Goal: Transaction & Acquisition: Purchase product/service

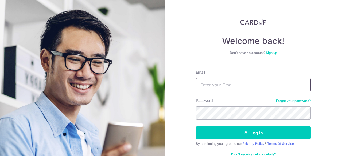
click at [231, 83] on input "Email" at bounding box center [253, 84] width 115 height 13
type input "lwaikwon@gmail.com"
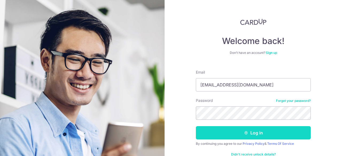
click at [241, 126] on form "Email lwaikwon@gmail.com Password Forgot your password? Log in By continuing yo…" at bounding box center [253, 115] width 115 height 98
click at [241, 131] on button "Log in" at bounding box center [253, 132] width 115 height 13
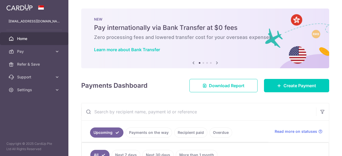
scroll to position [80, 0]
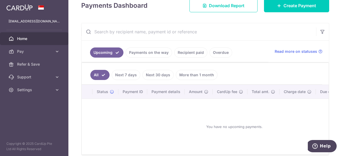
drag, startPoint x: 143, startPoint y: 51, endPoint x: 177, endPoint y: 50, distance: 33.1
click at [144, 51] on link "Payments on the way" at bounding box center [149, 53] width 46 height 10
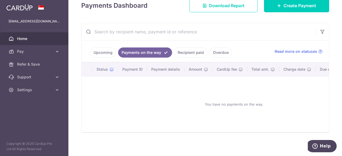
click at [183, 52] on link "Recipient paid" at bounding box center [190, 53] width 33 height 10
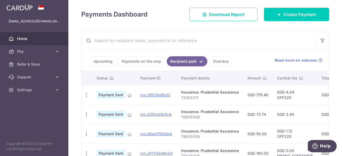
scroll to position [79, 0]
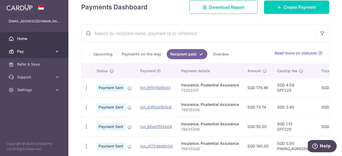
click at [37, 52] on span "Pay" at bounding box center [34, 51] width 35 height 5
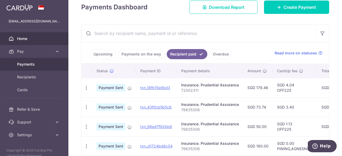
click at [37, 64] on span "Payments" at bounding box center [34, 64] width 35 height 5
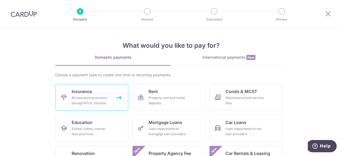
click at [102, 93] on link "Insurance All insurance premiums (except NTUC Income)" at bounding box center [92, 97] width 73 height 27
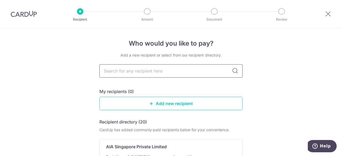
click at [162, 72] on input "text" at bounding box center [170, 70] width 143 height 13
type input "pru"
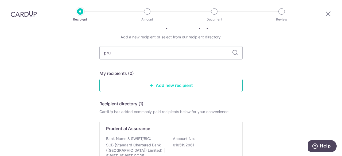
scroll to position [27, 0]
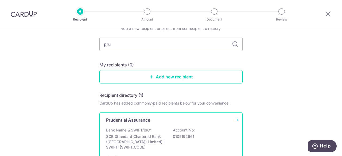
click at [159, 125] on div "Prudential Assurance Bank Name & SWIFT/BIC: SCB (Standard Chartered Bank (Singa…" at bounding box center [170, 138] width 143 height 52
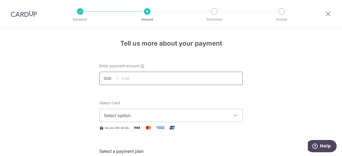
click at [143, 79] on input "text" at bounding box center [170, 78] width 143 height 13
type input "29.35"
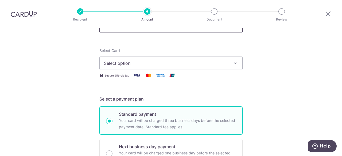
scroll to position [53, 0]
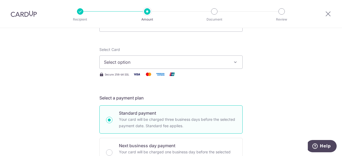
drag, startPoint x: 190, startPoint y: 69, endPoint x: 190, endPoint y: 64, distance: 5.1
click at [190, 69] on div "Select Card Select option Add credit card Your Cards **** 7329 **** 4832 Secure…" at bounding box center [170, 62] width 143 height 31
click at [190, 63] on span "Select option" at bounding box center [166, 62] width 124 height 6
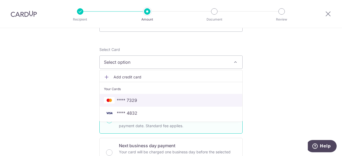
click at [143, 99] on span "**** 7329" at bounding box center [171, 100] width 134 height 6
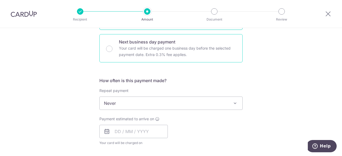
scroll to position [187, 0]
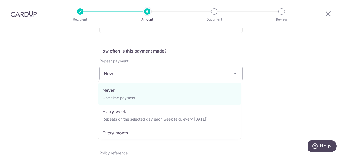
click at [189, 76] on span "Never" at bounding box center [171, 73] width 143 height 13
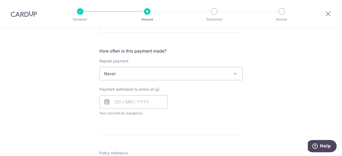
click at [258, 69] on div "Tell us more about your payment Enter payment amount SGD 29.35 29.35 Select Car…" at bounding box center [171, 93] width 342 height 505
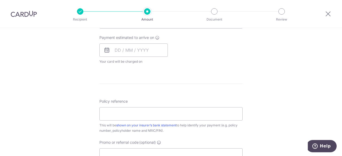
scroll to position [240, 0]
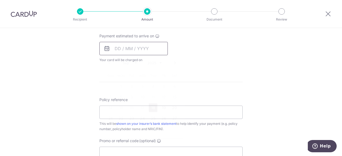
click at [120, 51] on input "text" at bounding box center [133, 48] width 68 height 13
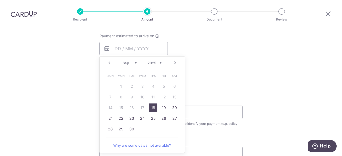
drag, startPoint x: 152, startPoint y: 107, endPoint x: 209, endPoint y: 64, distance: 71.2
click at [152, 107] on link "18" at bounding box center [153, 108] width 9 height 9
type input "18/09/2025"
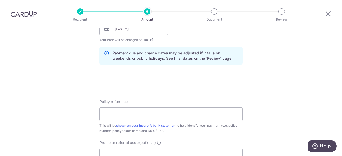
scroll to position [294, 0]
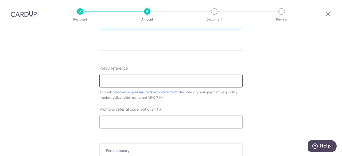
click at [156, 81] on input "Policy reference" at bounding box center [170, 80] width 143 height 13
paste input "76635048"
type input "76635048"
drag, startPoint x: 269, startPoint y: 78, endPoint x: 249, endPoint y: 91, distance: 23.4
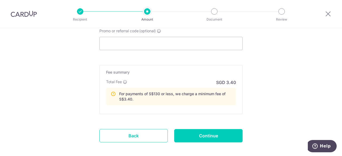
scroll to position [374, 0]
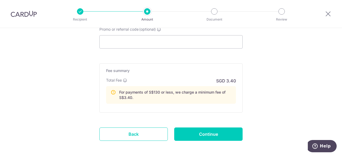
click at [139, 43] on input "Promo or referral code (optional)" at bounding box center [170, 41] width 143 height 13
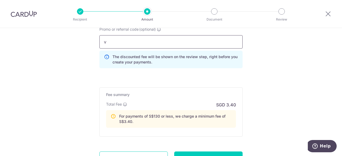
drag, startPoint x: 129, startPoint y: 42, endPoint x: 84, endPoint y: 39, distance: 44.8
paste input "OFF225"
type input "OFF225"
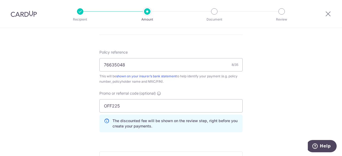
scroll to position [261, 0]
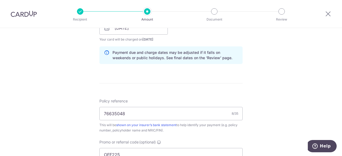
click at [189, 87] on form "Enter payment amount SGD 29.35 29.35 Select Card **** 7329 Add credit card Your…" at bounding box center [170, 47] width 143 height 491
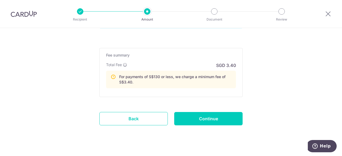
scroll to position [421, 0]
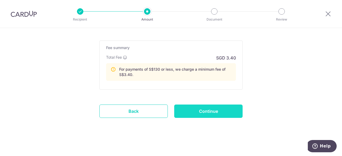
click at [202, 109] on input "Continue" at bounding box center [208, 111] width 68 height 13
type input "Create Schedule"
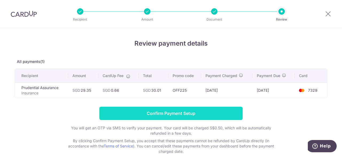
click at [201, 112] on input "Confirm Payment Setup" at bounding box center [170, 113] width 143 height 13
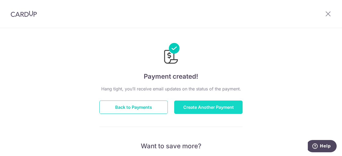
click at [191, 107] on button "Create Another Payment" at bounding box center [208, 107] width 68 height 13
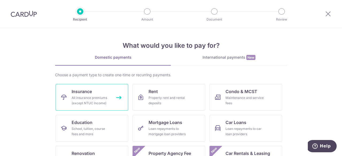
drag, startPoint x: 0, startPoint y: 0, endPoint x: 110, endPoint y: 92, distance: 143.9
click at [110, 92] on link "Insurance All insurance premiums (except NTUC Income)" at bounding box center [92, 97] width 73 height 27
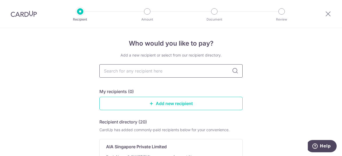
click at [144, 75] on input "text" at bounding box center [170, 70] width 143 height 13
type input "pru"
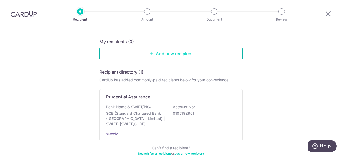
scroll to position [53, 0]
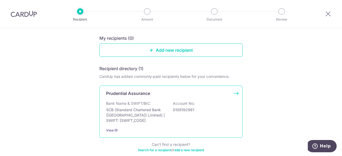
click at [146, 105] on p "Bank Name & SWIFT/BIC:" at bounding box center [128, 103] width 45 height 5
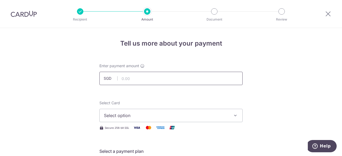
click at [157, 79] on input "text" at bounding box center [170, 78] width 143 height 13
type input "66.50"
drag, startPoint x: 184, startPoint y: 122, endPoint x: 182, endPoint y: 118, distance: 4.2
click at [184, 122] on button "Select option" at bounding box center [170, 115] width 143 height 13
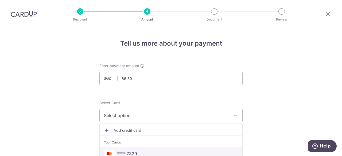
drag, startPoint x: 135, startPoint y: 152, endPoint x: 137, endPoint y: 103, distance: 49.8
click at [135, 153] on span "**** 7329" at bounding box center [127, 154] width 20 height 6
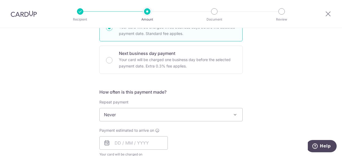
scroll to position [187, 0]
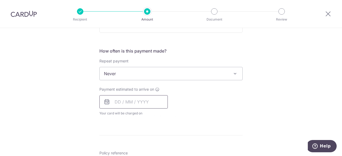
click at [119, 103] on input "text" at bounding box center [133, 101] width 68 height 13
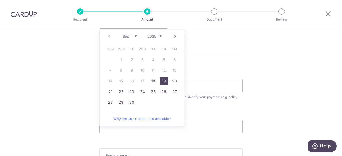
click at [161, 80] on link "19" at bounding box center [163, 81] width 9 height 9
type input "[DATE]"
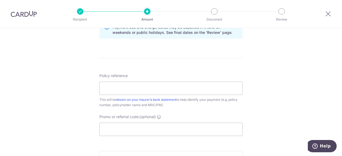
scroll to position [294, 0]
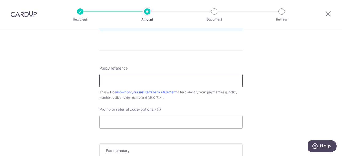
click at [163, 77] on input "Policy reference" at bounding box center [170, 80] width 143 height 13
paste input "76635217"
type input "76635217"
click at [169, 125] on input "Promo or referral code (optional)" at bounding box center [170, 121] width 143 height 13
paste input "OFF225"
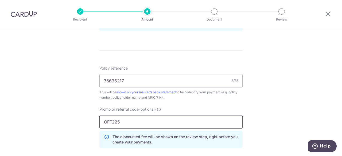
type input "OFF225"
click at [261, 101] on div "Tell us more about your payment Enter payment amount SGD 66.50 66.50 Select Car…" at bounding box center [171, 9] width 342 height 551
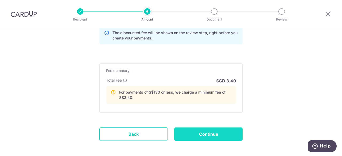
scroll to position [421, 0]
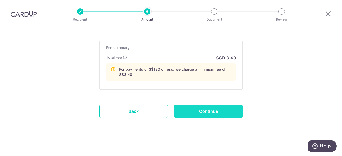
click at [227, 110] on input "Continue" at bounding box center [208, 111] width 68 height 13
type input "Create Schedule"
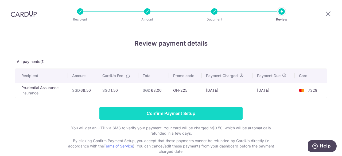
click at [192, 112] on input "Confirm Payment Setup" at bounding box center [170, 113] width 143 height 13
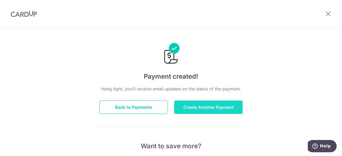
click at [208, 106] on button "Create Another Payment" at bounding box center [208, 107] width 68 height 13
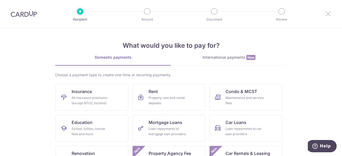
click at [327, 16] on icon at bounding box center [328, 13] width 6 height 7
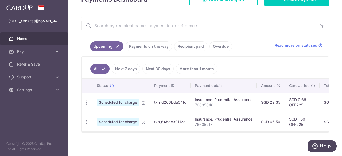
scroll to position [80, 0]
drag, startPoint x: 237, startPoint y: 133, endPoint x: 255, endPoint y: 133, distance: 17.6
click at [255, 132] on div "Upcoming Payments on the way Recipient paid Overdue Read more on statuses All N…" at bounding box center [205, 75] width 248 height 116
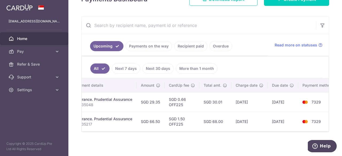
scroll to position [0, 0]
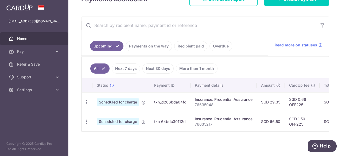
click at [237, 31] on input "text" at bounding box center [198, 25] width 235 height 17
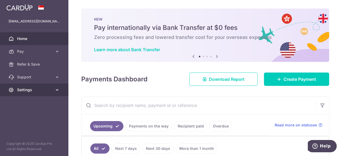
click at [38, 92] on span "Settings" at bounding box center [34, 89] width 35 height 5
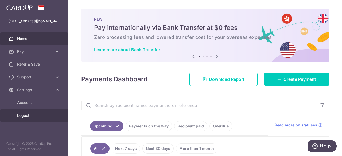
click at [27, 115] on span "Logout" at bounding box center [34, 115] width 35 height 5
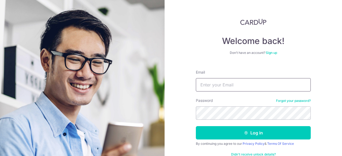
drag, startPoint x: 214, startPoint y: 87, endPoint x: 219, endPoint y: 92, distance: 6.8
click at [214, 87] on input "Email" at bounding box center [253, 84] width 115 height 13
type input "[EMAIL_ADDRESS][DOMAIN_NAME]"
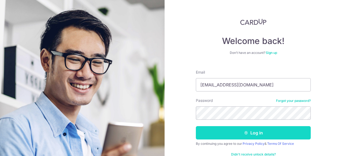
click at [241, 135] on button "Log in" at bounding box center [253, 132] width 115 height 13
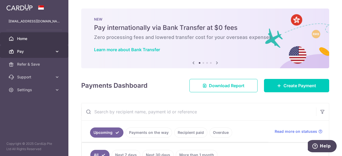
click at [47, 50] on span "Pay" at bounding box center [34, 51] width 35 height 5
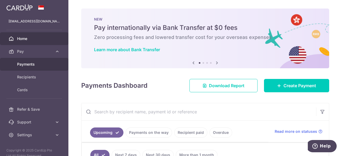
click at [30, 63] on span "Payments" at bounding box center [34, 64] width 35 height 5
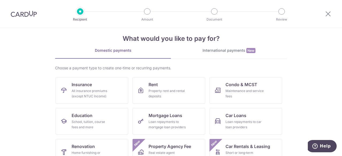
scroll to position [2, 0]
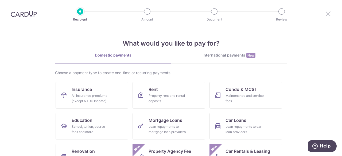
click at [330, 16] on icon at bounding box center [328, 13] width 6 height 7
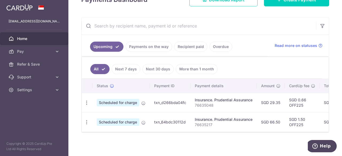
scroll to position [80, 0]
